Goal: Transaction & Acquisition: Purchase product/service

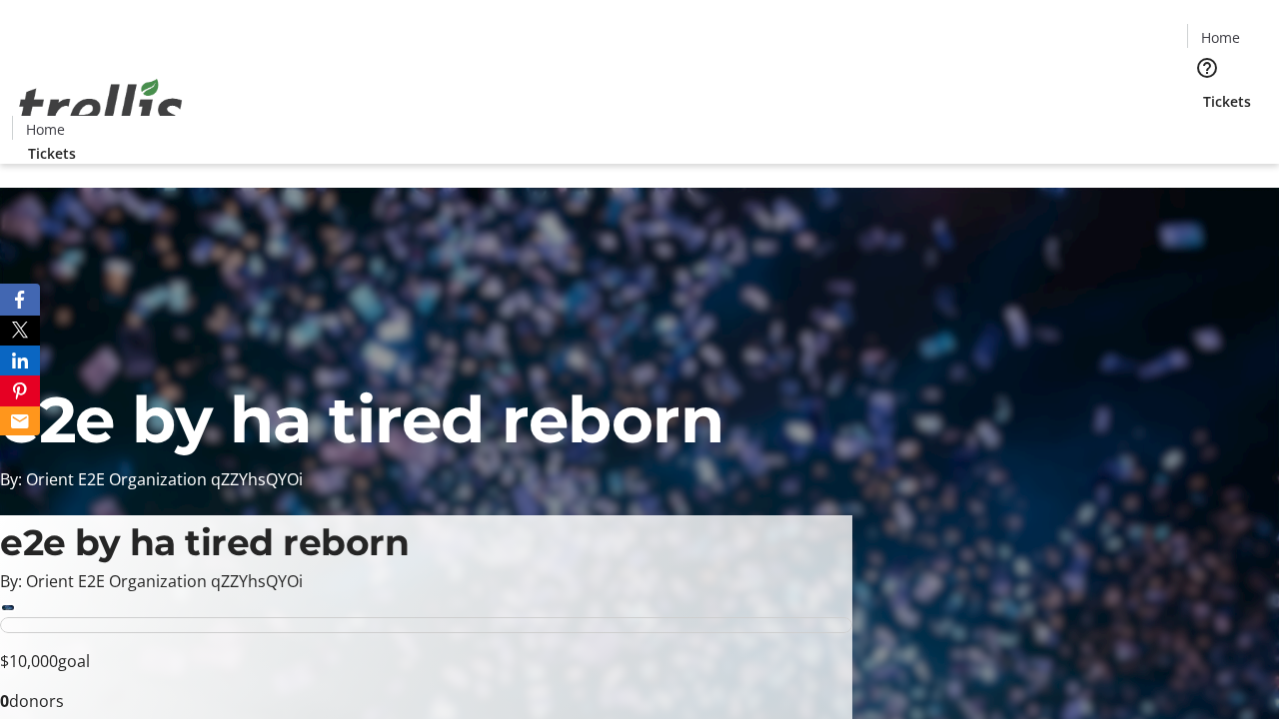
click at [1203, 91] on span "Tickets" at bounding box center [1227, 101] width 48 height 21
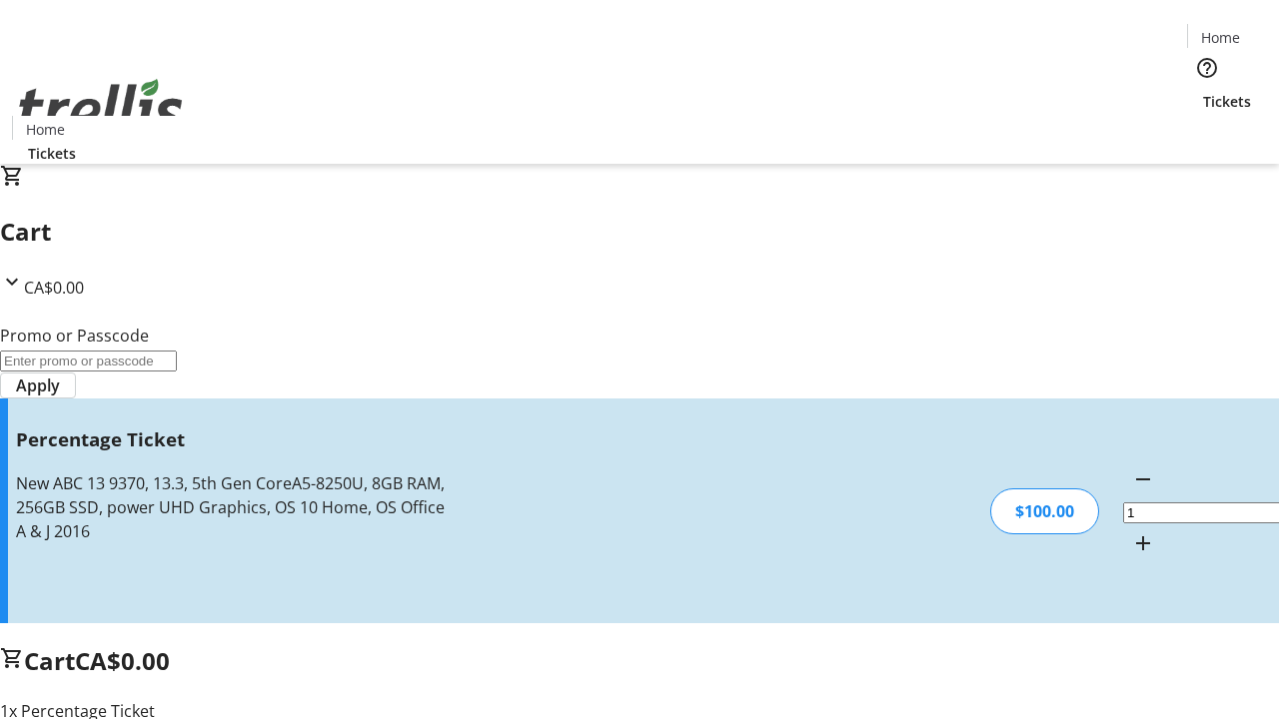
type input "FOO"
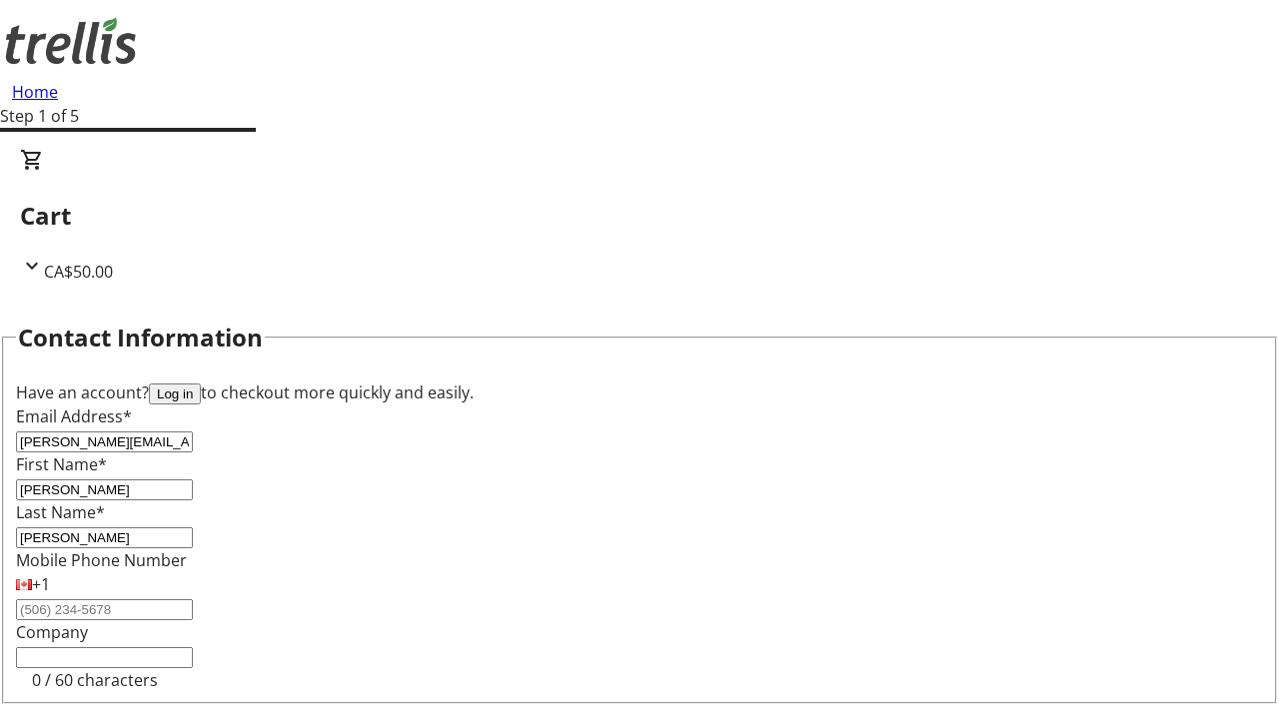
type input "[PERSON_NAME]"
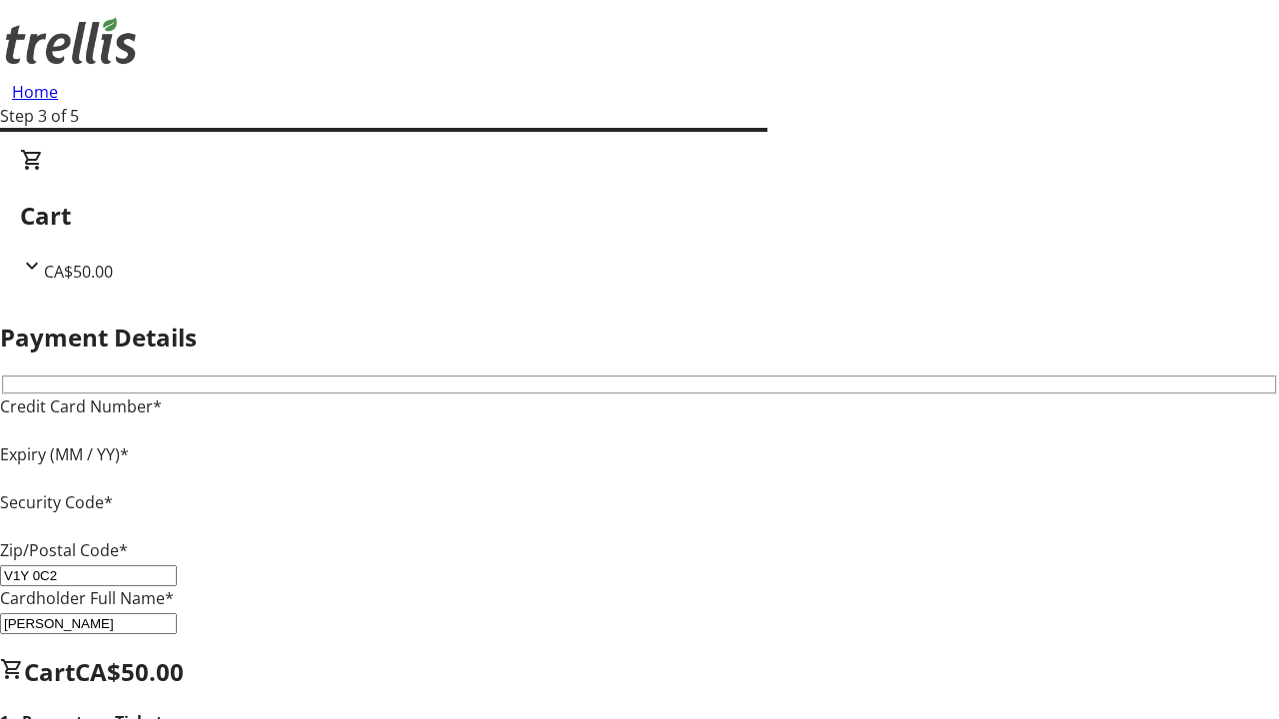
type input "V1Y 0C2"
